Goal: Transaction & Acquisition: Subscribe to service/newsletter

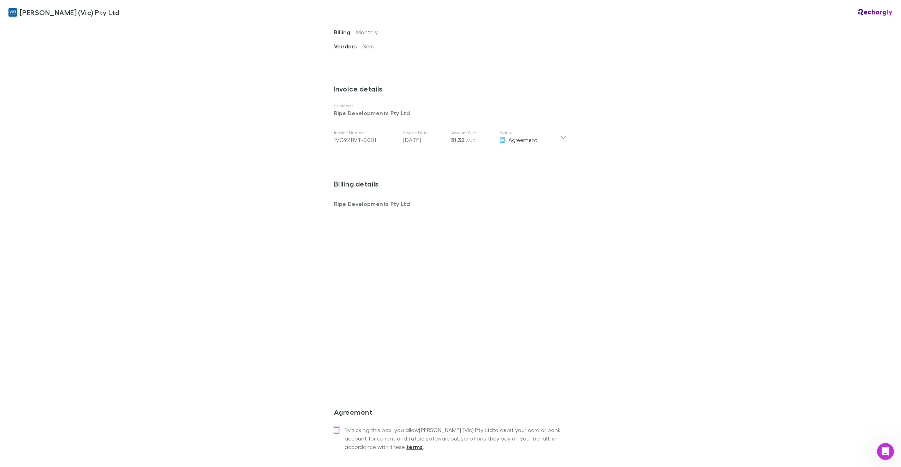
scroll to position [415, 0]
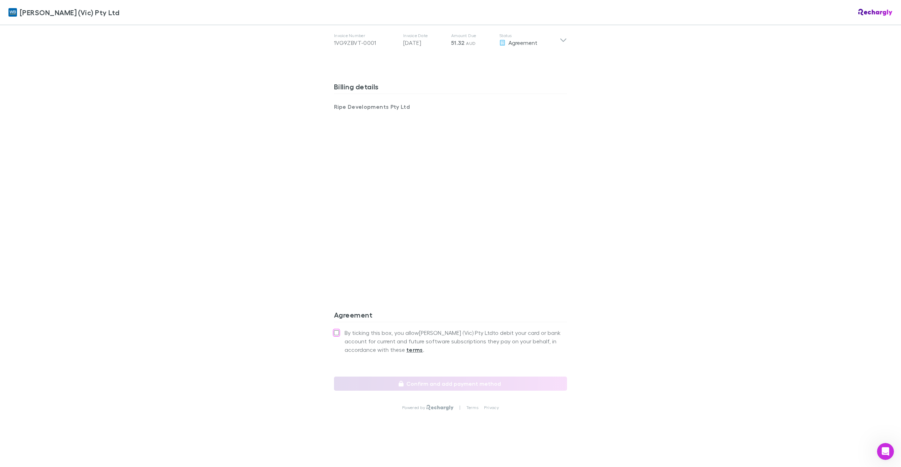
click at [330, 329] on div "[PERSON_NAME] (Vic) Pty Ltd Software subscriptions agreement [PERSON_NAME] (Vic…" at bounding box center [450, 38] width 247 height 856
click at [442, 381] on button "Confirm and add payment method" at bounding box center [450, 383] width 233 height 14
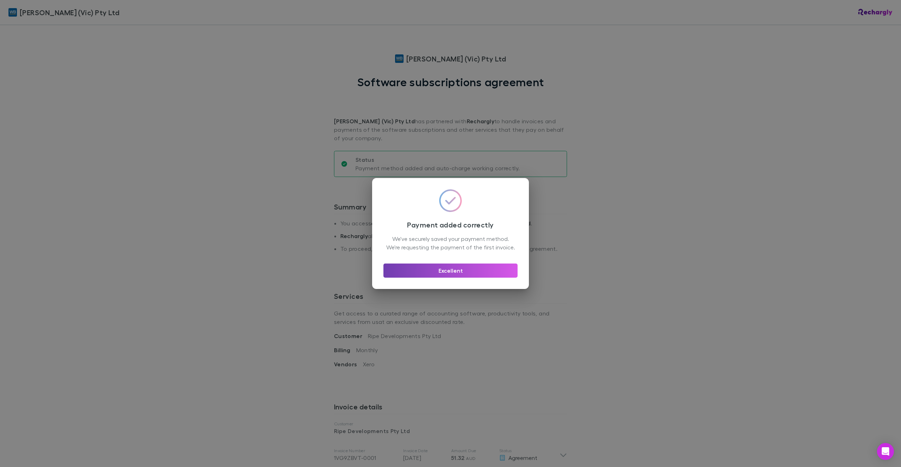
click at [460, 276] on button "Excellent" at bounding box center [450, 270] width 134 height 14
